Goal: Navigation & Orientation: Understand site structure

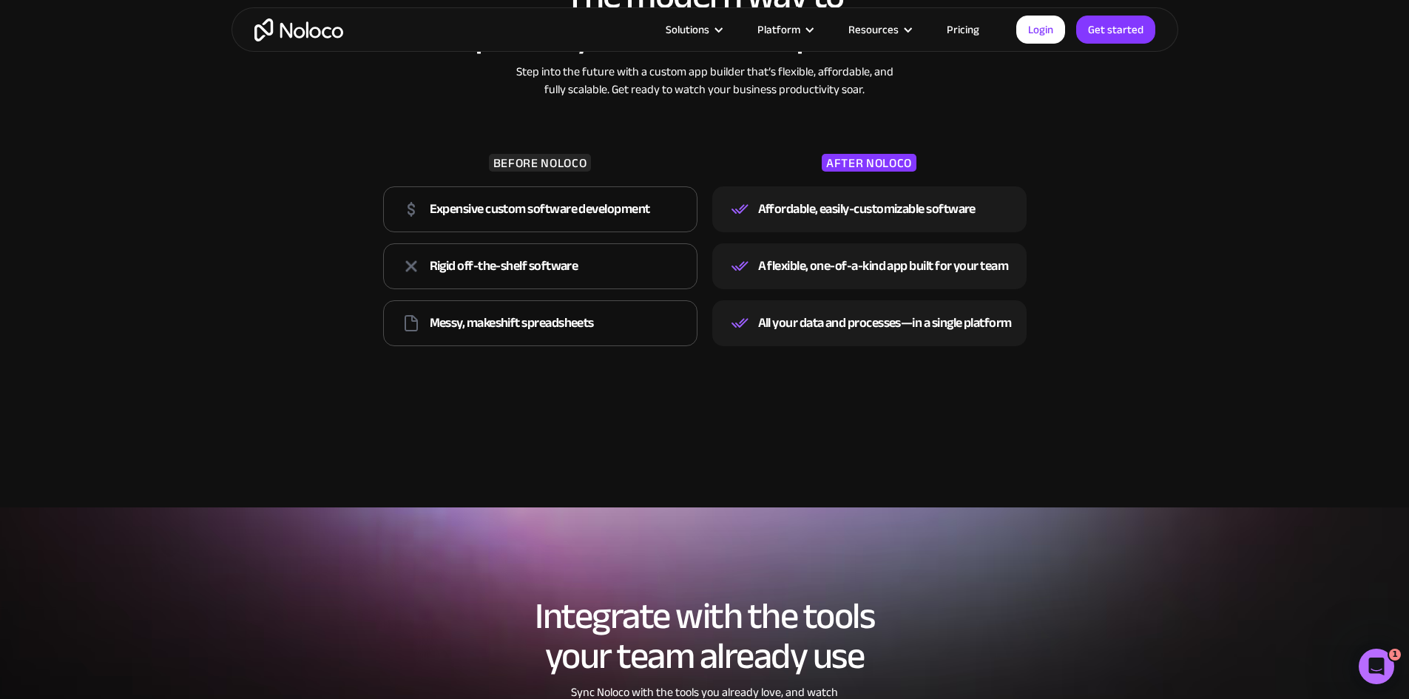
scroll to position [2132, 0]
click at [684, 464] on section "The modern way to power your business operations Step into the future with a cu…" at bounding box center [704, 174] width 1409 height 663
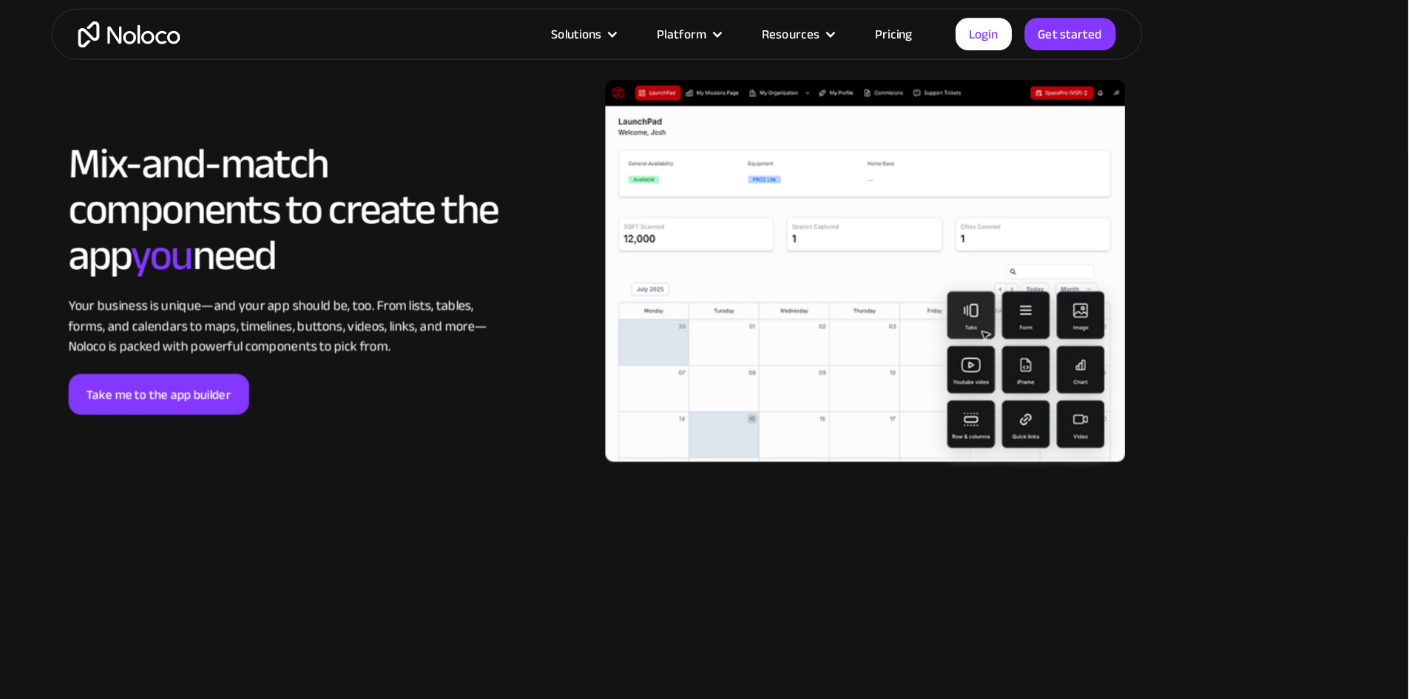
scroll to position [3126, 0]
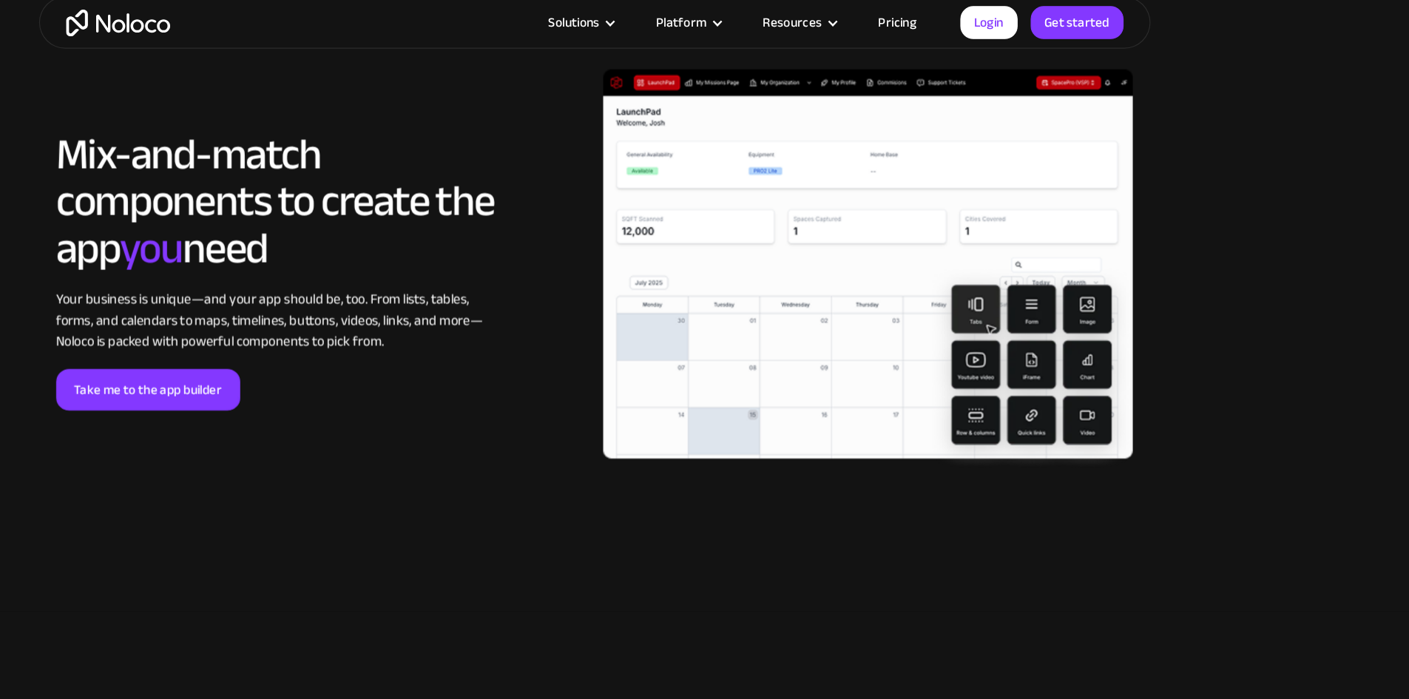
click at [780, 405] on img at bounding box center [937, 241] width 451 height 343
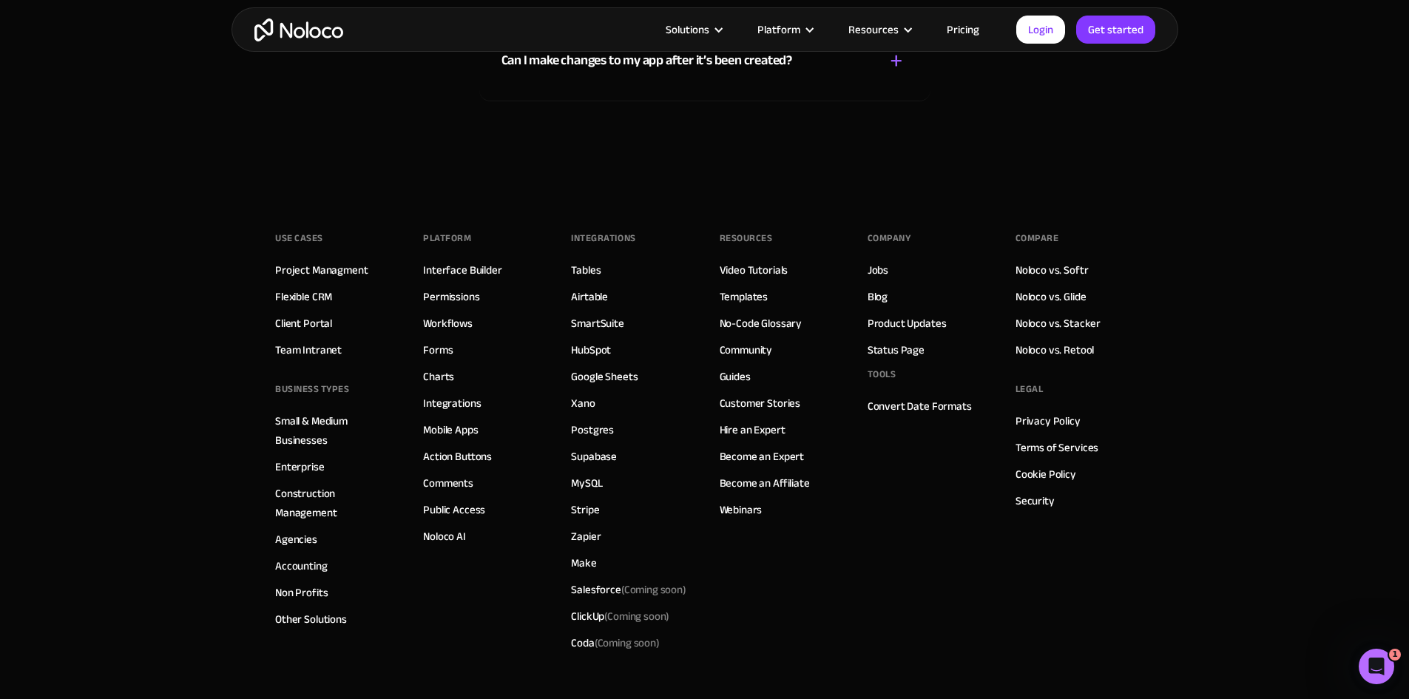
scroll to position [8288, 0]
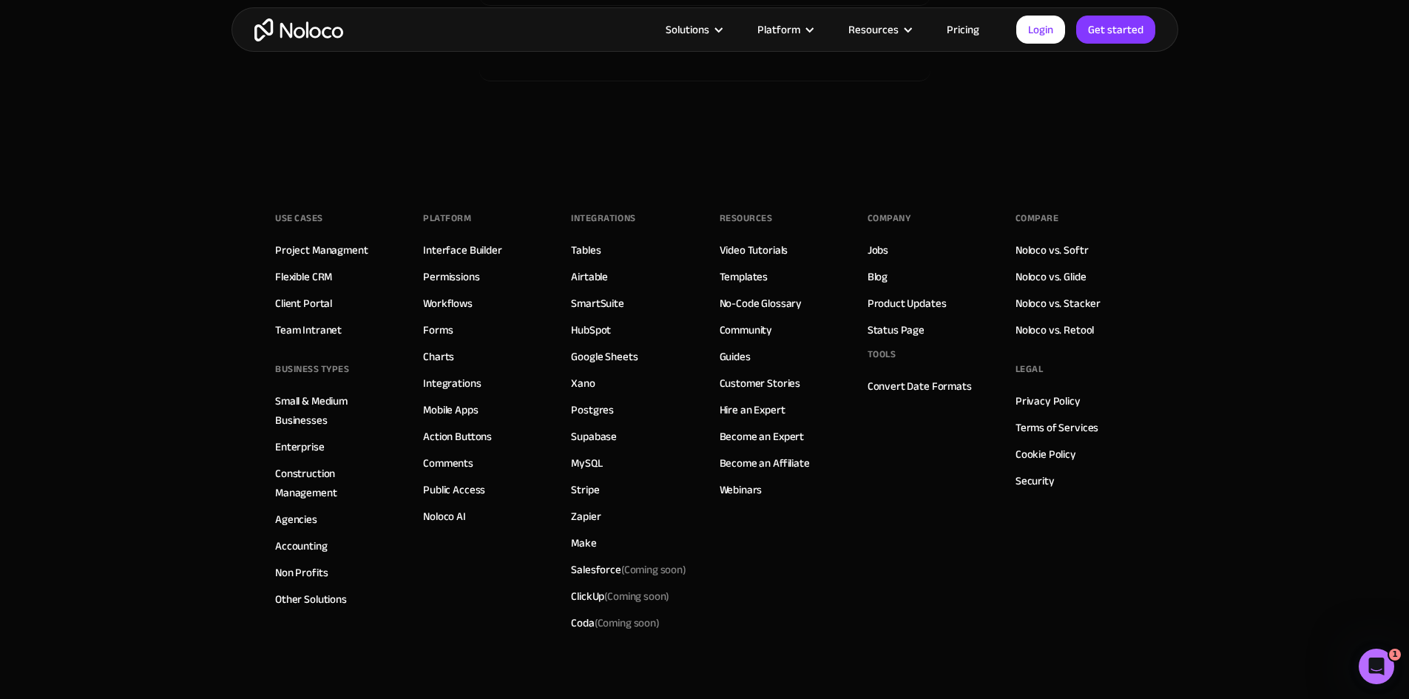
click at [1112, 368] on div "Compare Noloco vs. Softr Noloco vs. Glide Noloco vs. Stacker Noloco vs. Retool …" at bounding box center [1074, 421] width 118 height 429
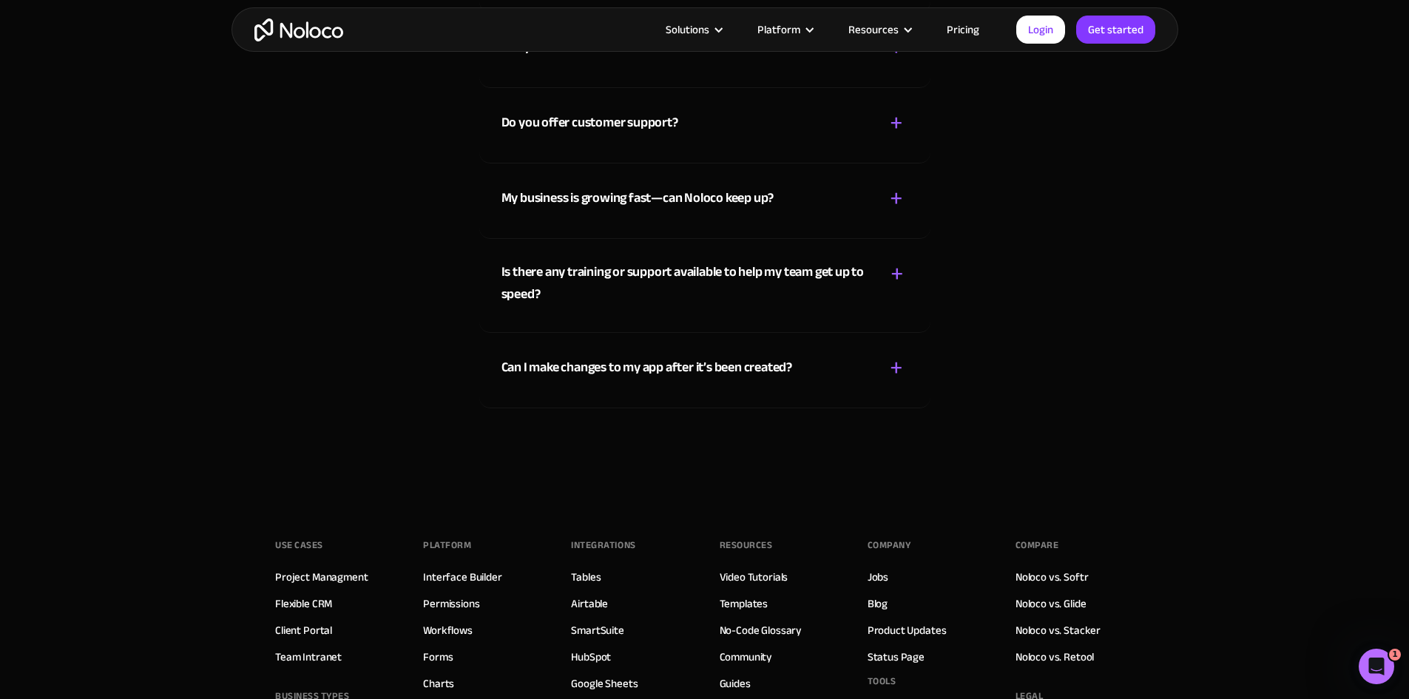
scroll to position [7942, 0]
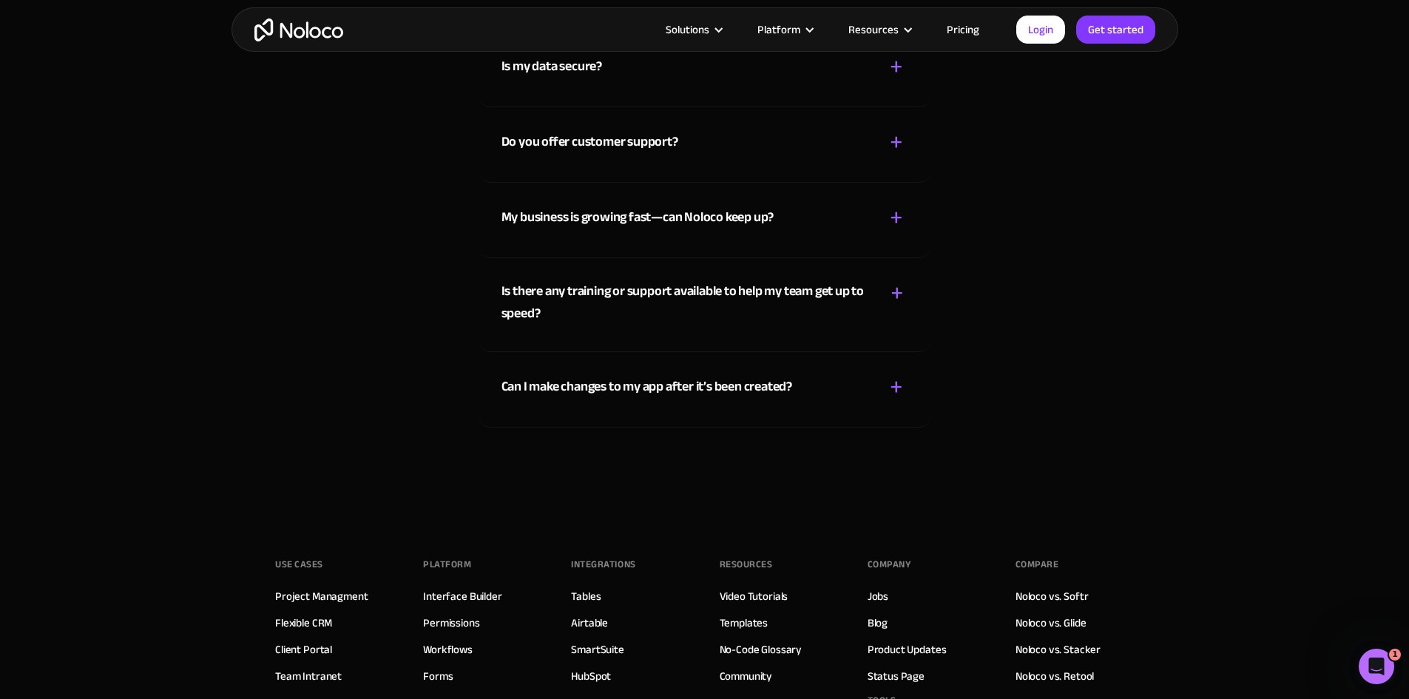
click at [301, 33] on img "home" at bounding box center [298, 29] width 89 height 23
